Goal: Task Accomplishment & Management: Use online tool/utility

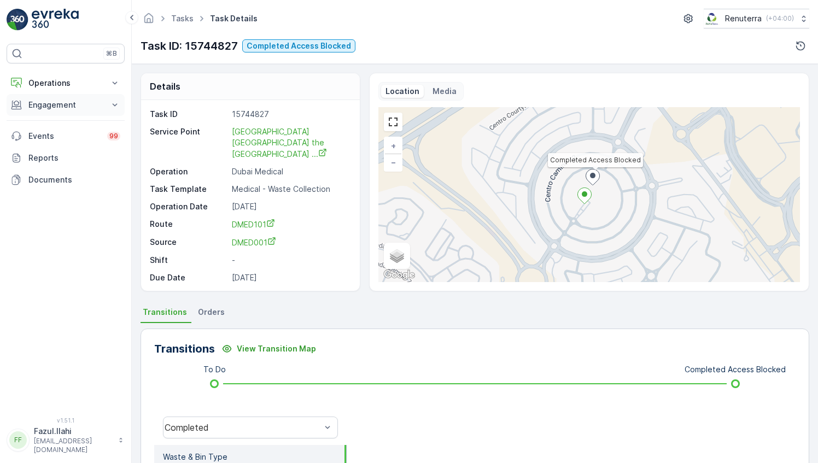
click at [81, 109] on button "Engagement" at bounding box center [66, 105] width 118 height 22
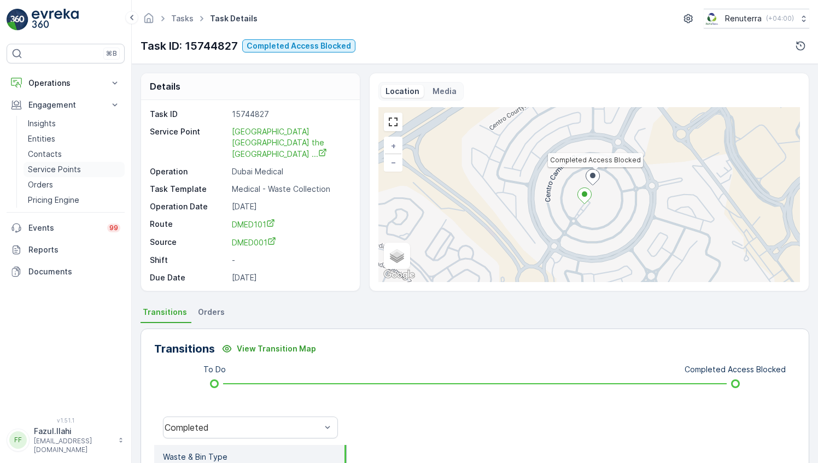
click at [64, 171] on p "Service Points" at bounding box center [54, 169] width 53 height 11
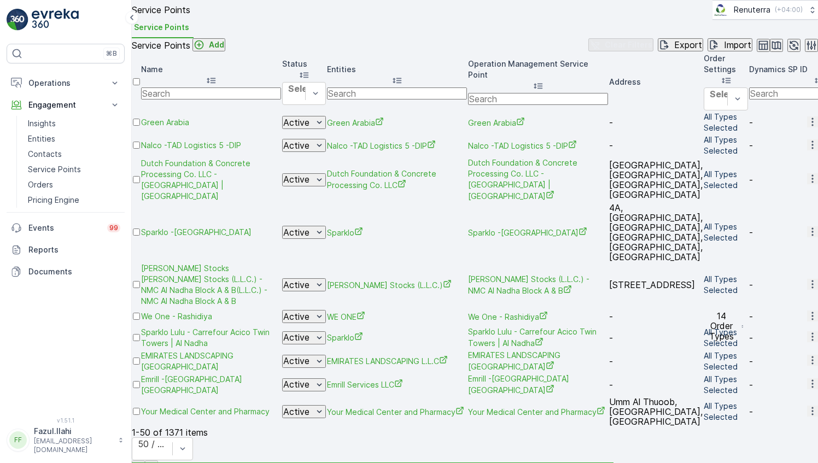
click at [231, 100] on input "text" at bounding box center [211, 94] width 140 height 12
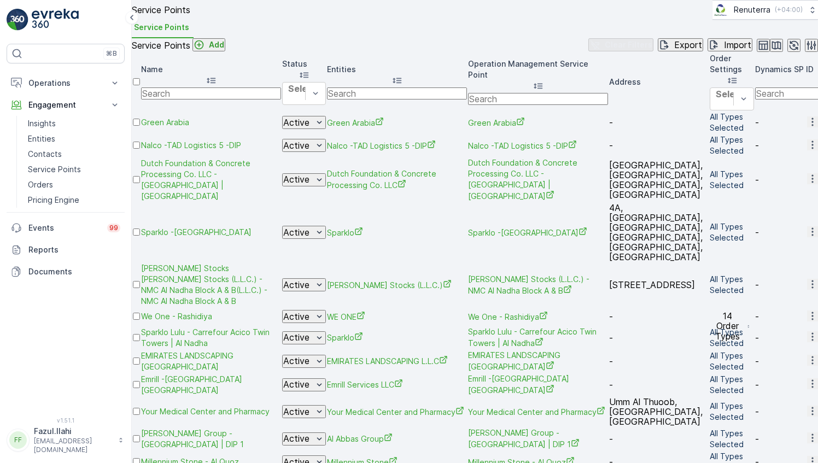
click at [231, 100] on input "text" at bounding box center [211, 94] width 140 height 12
type input "National"
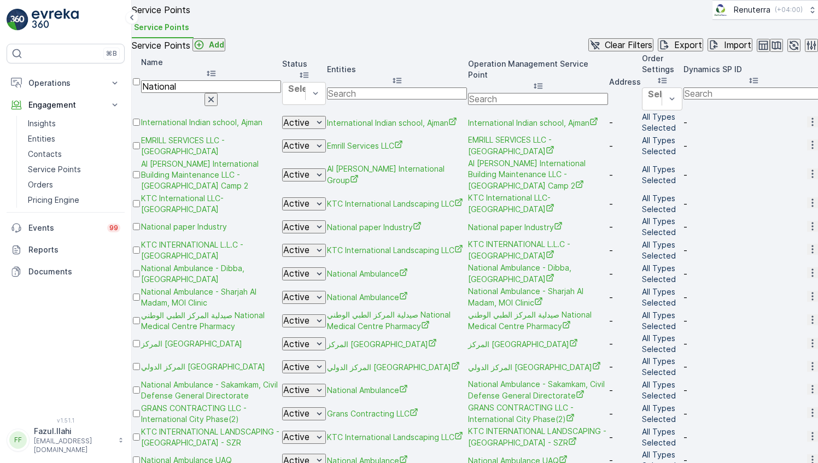
click at [214, 92] on input "National" at bounding box center [211, 86] width 140 height 12
type input "National proj"
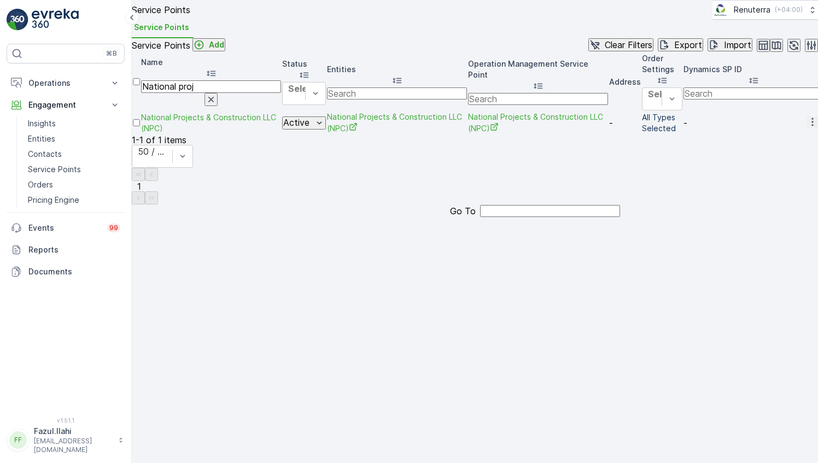
click at [807, 127] on icon "button" at bounding box center [812, 122] width 11 height 11
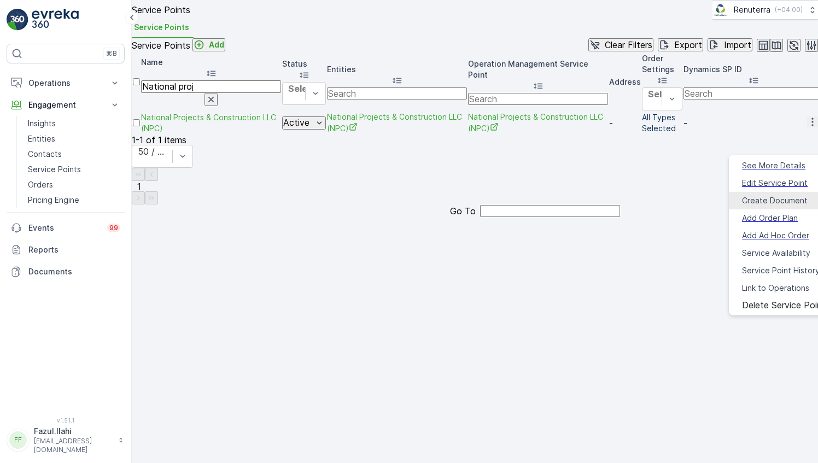
click at [752, 198] on span "Create Document" at bounding box center [775, 200] width 66 height 11
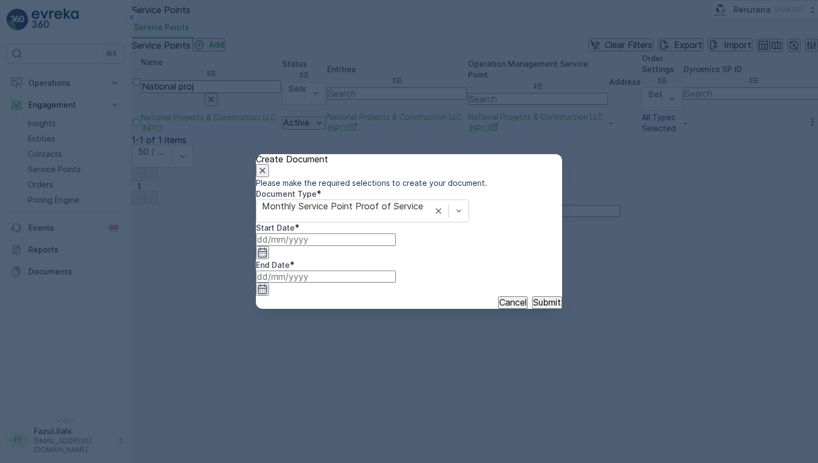
click at [385, 246] on input at bounding box center [326, 240] width 140 height 12
click at [290, 347] on icon "button" at bounding box center [284, 352] width 11 height 11
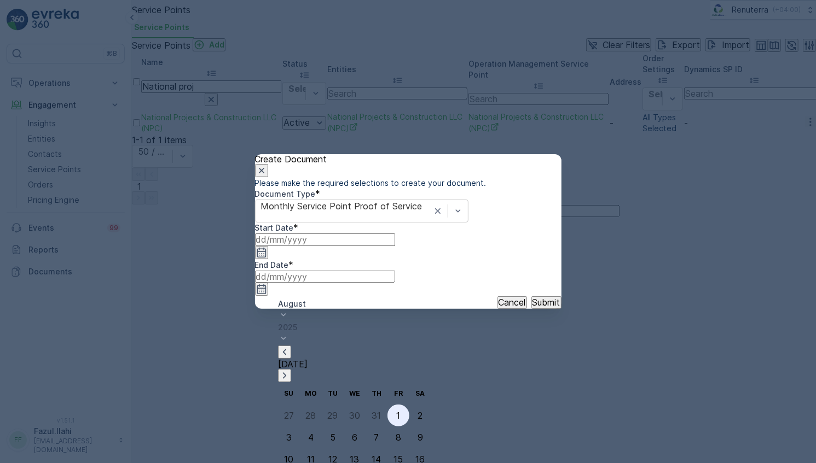
click at [397, 411] on div "1" at bounding box center [399, 416] width 4 height 10
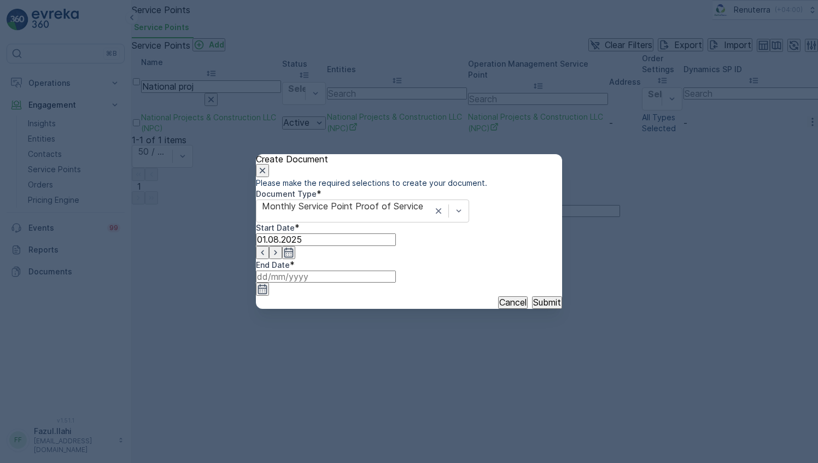
click at [268, 284] on icon "button" at bounding box center [262, 289] width 11 height 11
click at [434, 347] on icon "button" at bounding box center [428, 352] width 11 height 11
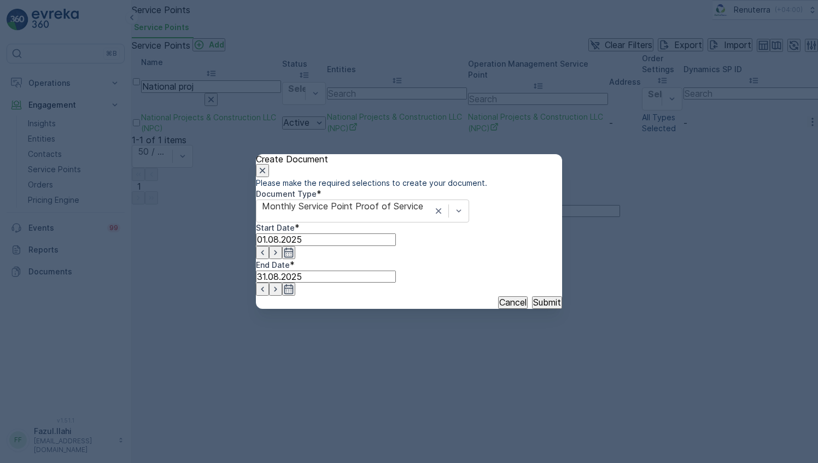
click at [533, 307] on p "Submit" at bounding box center [547, 303] width 28 height 10
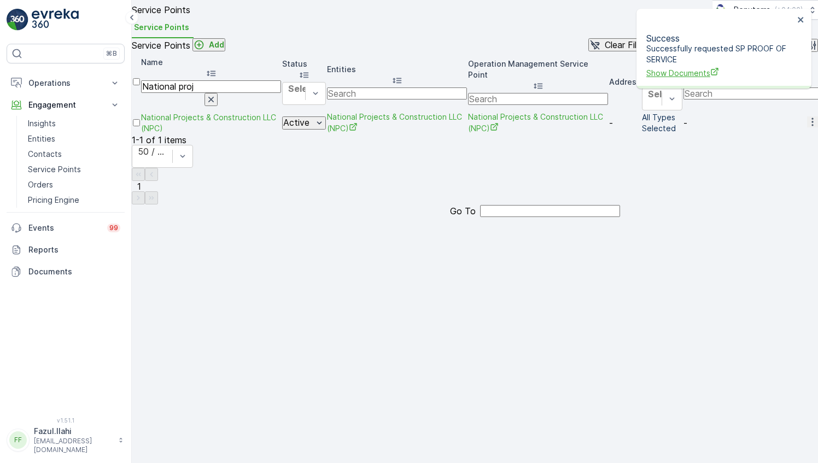
click at [688, 67] on span "Show Documents" at bounding box center [721, 72] width 148 height 11
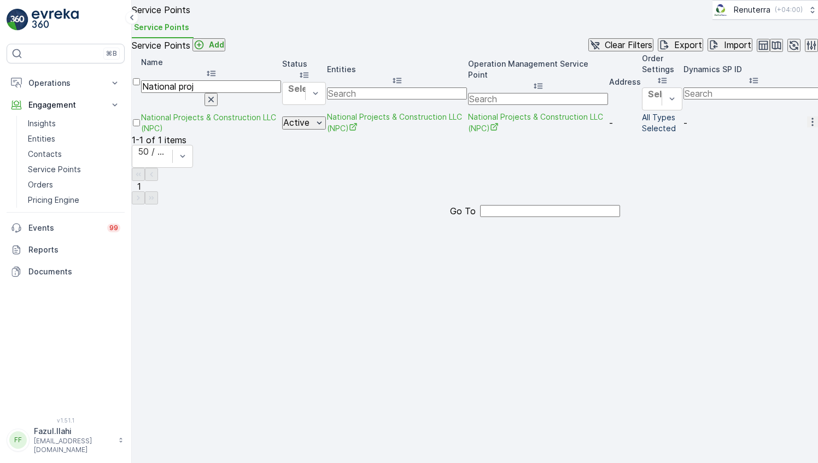
click at [807, 127] on icon "button" at bounding box center [812, 122] width 11 height 11
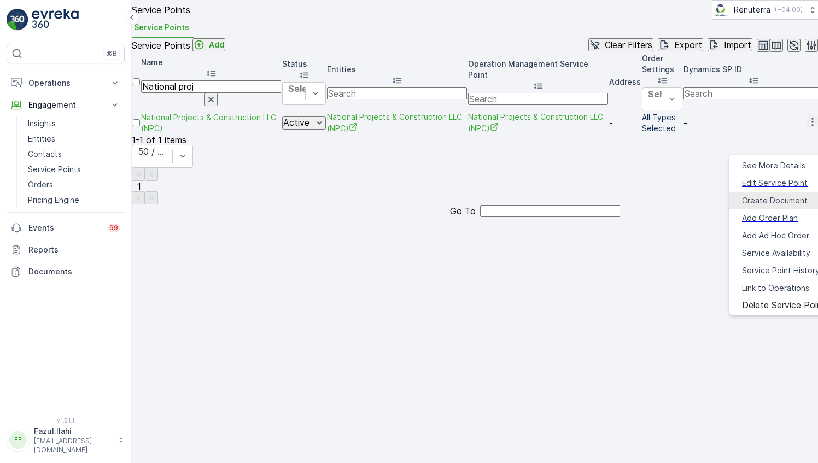
click at [750, 195] on span "Create Document" at bounding box center [775, 200] width 66 height 11
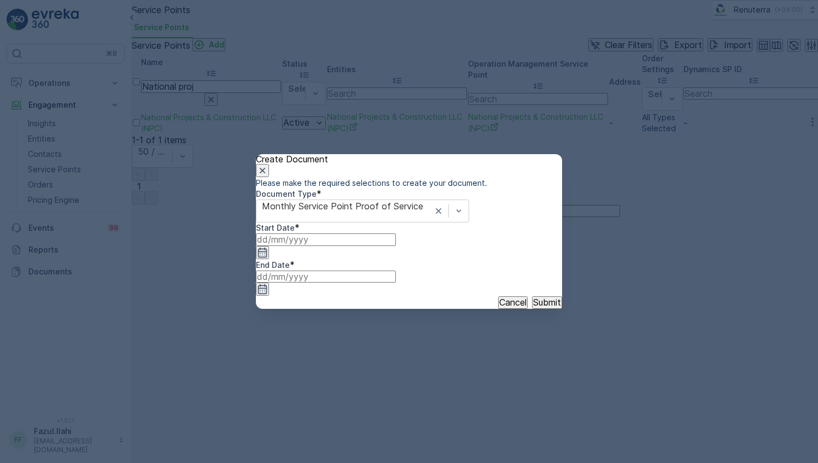
drag, startPoint x: 393, startPoint y: 281, endPoint x: 399, endPoint y: 287, distance: 8.9
click at [268, 258] on icon "button" at bounding box center [262, 252] width 11 height 11
click at [309, 411] on div "1" at bounding box center [311, 416] width 4 height 10
click at [396, 276] on input at bounding box center [326, 277] width 140 height 12
click at [519, 310] on div "[DATE] [DATE]" at bounding box center [498, 341] width 153 height 84
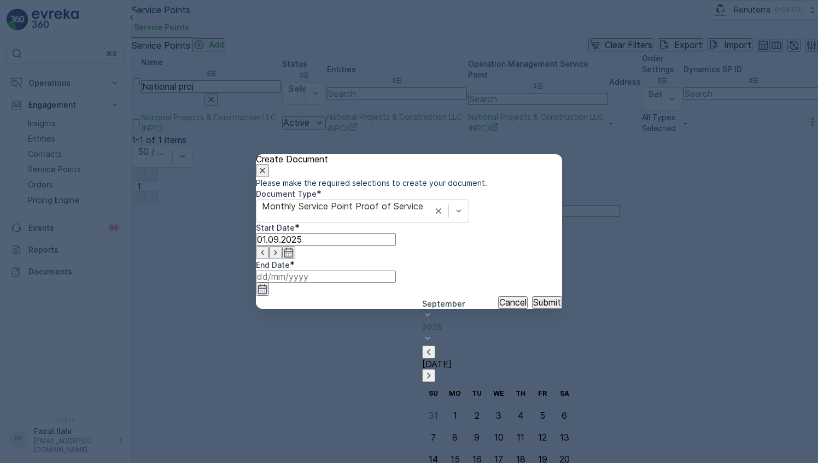
click at [533, 307] on p "Submit" at bounding box center [547, 303] width 28 height 10
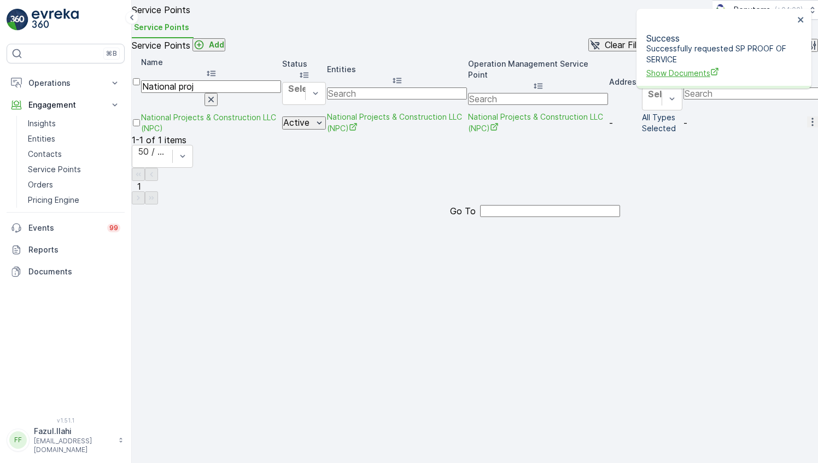
click at [678, 67] on span "Show Documents" at bounding box center [721, 72] width 148 height 11
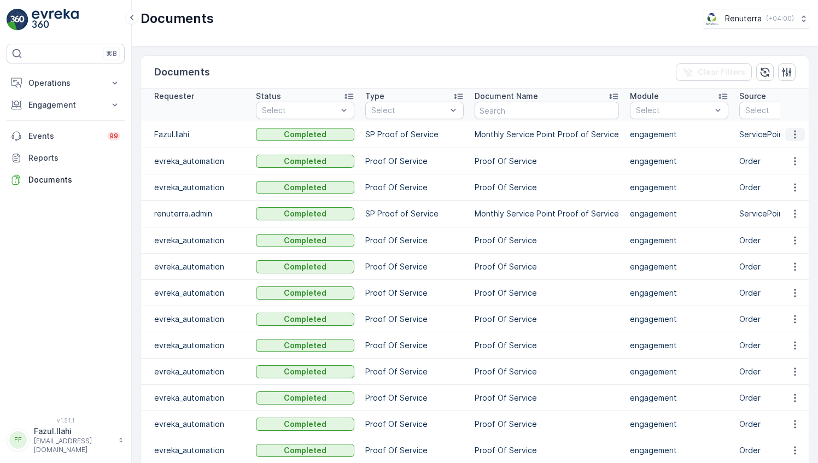
click at [796, 135] on icon "button" at bounding box center [795, 134] width 11 height 11
click at [793, 149] on span "See Details" at bounding box center [792, 149] width 42 height 11
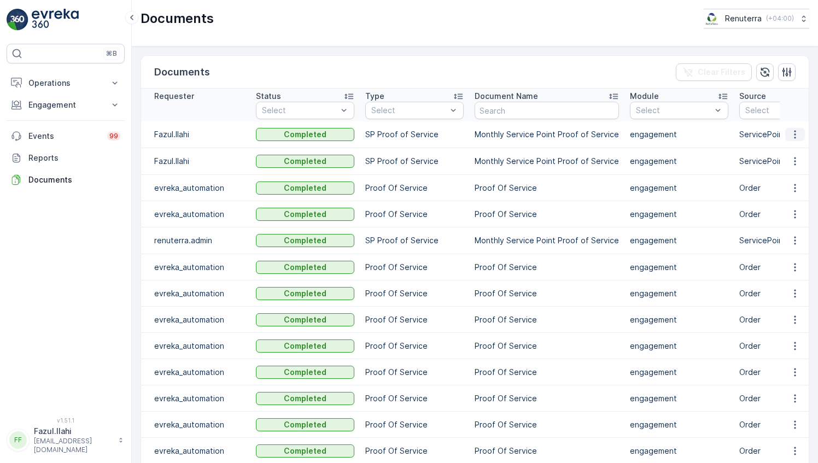
click at [791, 132] on icon "button" at bounding box center [795, 134] width 11 height 11
click at [788, 147] on span "See Details" at bounding box center [792, 149] width 42 height 11
